Goal: Transaction & Acquisition: Register for event/course

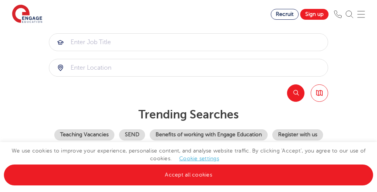
scroll to position [95, 0]
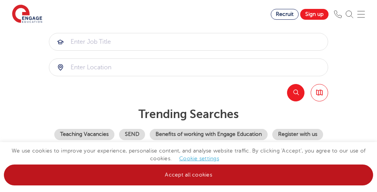
click at [191, 173] on link "Accept all cookies" at bounding box center [188, 175] width 369 height 21
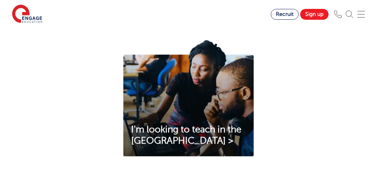
scroll to position [0, 0]
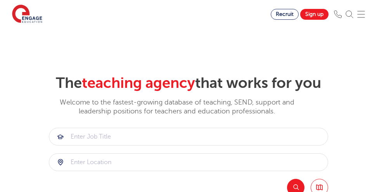
click at [373, 16] on div "Recruit Sign up" at bounding box center [322, 14] width 102 height 11
click at [359, 12] on div "Recruit Sign up" at bounding box center [322, 14] width 102 height 11
click at [364, 12] on img at bounding box center [361, 14] width 8 height 8
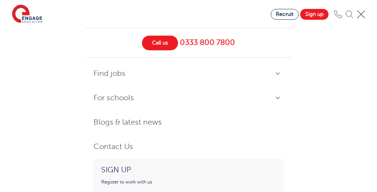
scroll to position [128, 0]
click at [320, 15] on link "Sign up" at bounding box center [314, 14] width 28 height 11
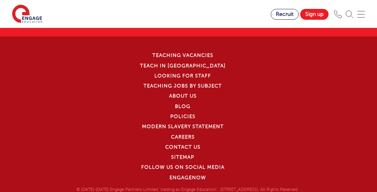
scroll to position [1634, 0]
click at [199, 86] on link "Teaching jobs by subject" at bounding box center [183, 86] width 78 height 5
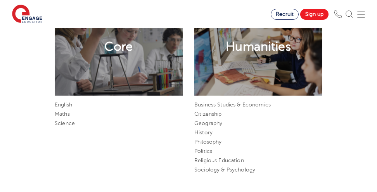
scroll to position [293, 0]
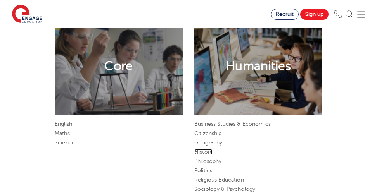
click at [207, 154] on link "History" at bounding box center [203, 152] width 18 height 6
